Goal: Task Accomplishment & Management: Manage account settings

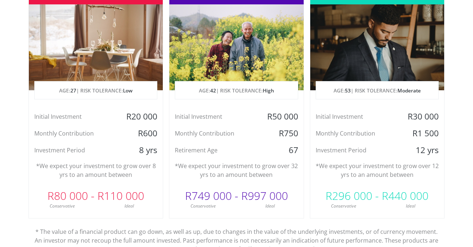
scroll to position [379, 0]
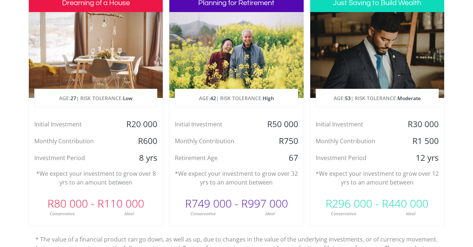
click at [236, 70] on div at bounding box center [236, 55] width 134 height 86
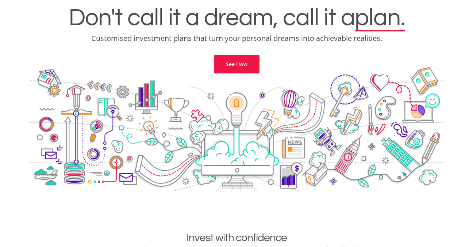
scroll to position [0, 0]
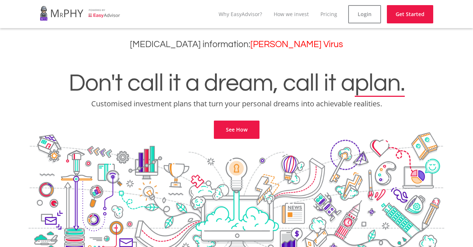
click at [106, 14] on link at bounding box center [80, 13] width 81 height 20
click at [70, 12] on link at bounding box center [80, 13] width 81 height 20
click at [363, 14] on link "Login" at bounding box center [364, 14] width 33 height 18
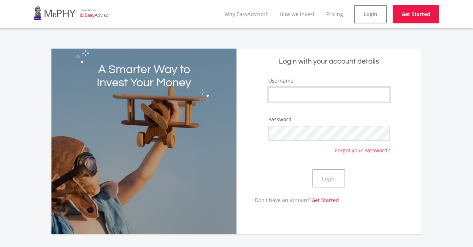
click at [308, 88] on input "Username" at bounding box center [329, 94] width 122 height 15
type input "a"
click at [443, 83] on div "A Smarter Way to Invest Your Money Login with your account details Username a P…" at bounding box center [236, 137] width 416 height 194
